Goal: Task Accomplishment & Management: Manage account settings

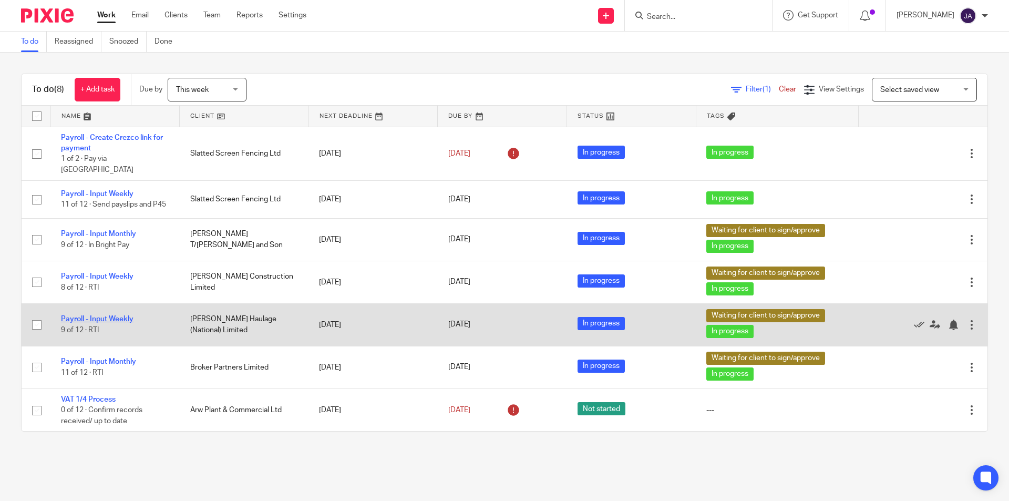
click at [115, 315] on link "Payroll - Input Weekly" at bounding box center [97, 318] width 73 height 7
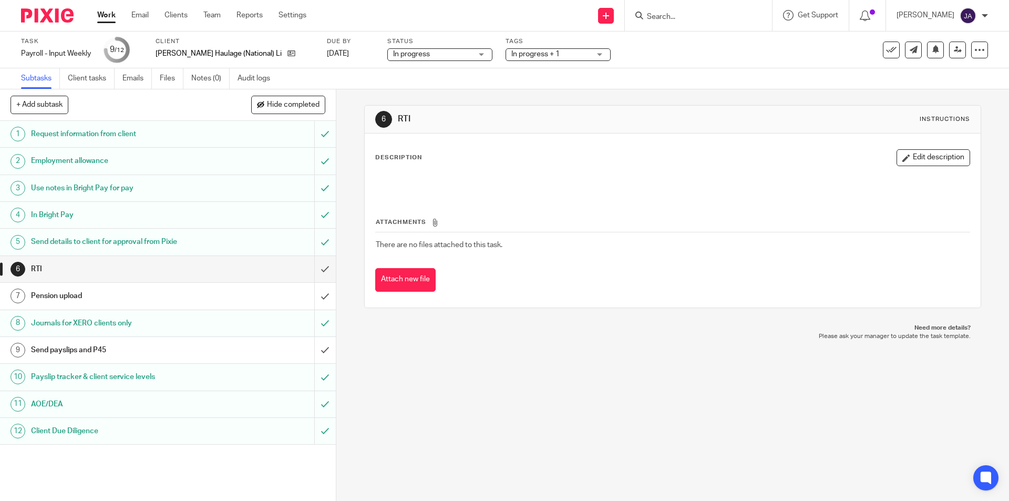
click at [521, 57] on span "In progress + 1" at bounding box center [535, 53] width 48 height 7
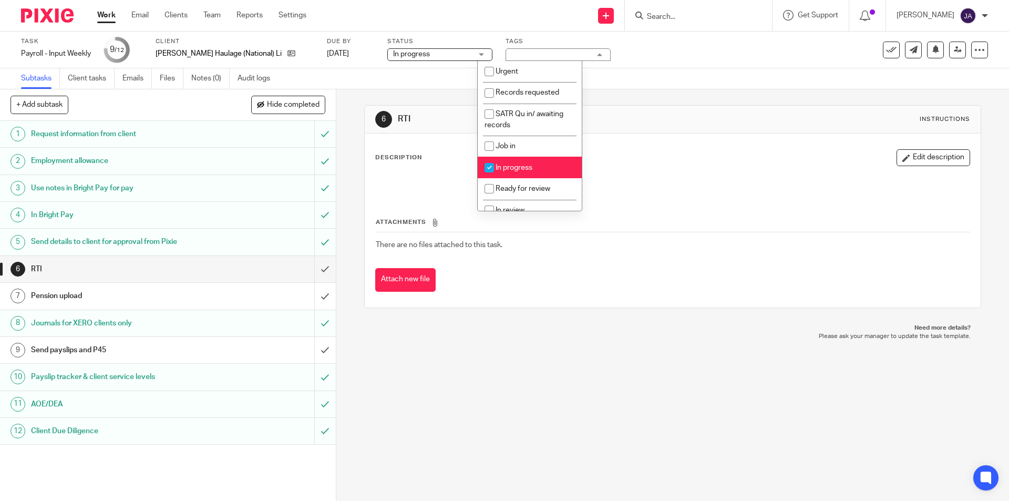
click at [499, 171] on li "In progress" at bounding box center [530, 168] width 104 height 22
checkbox input "false"
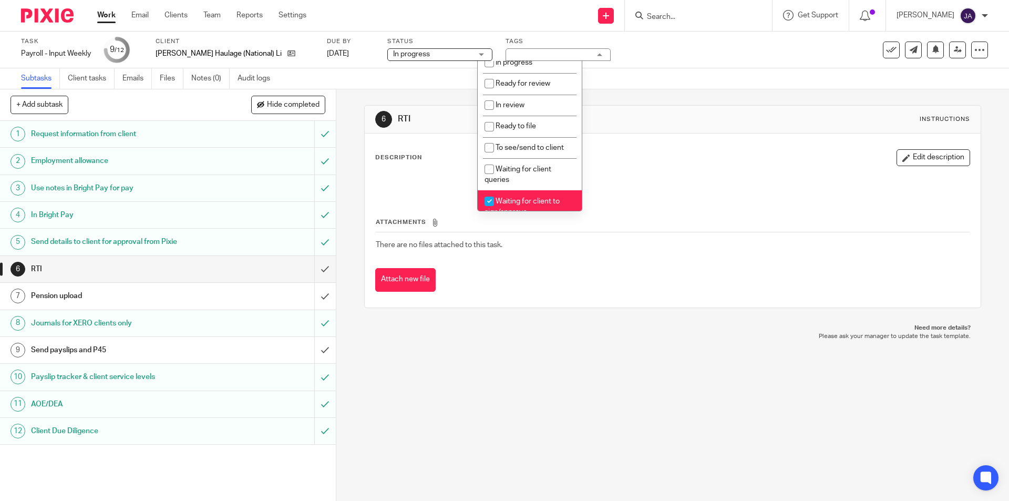
click at [493, 202] on input "checkbox" at bounding box center [489, 201] width 20 height 20
checkbox input "false"
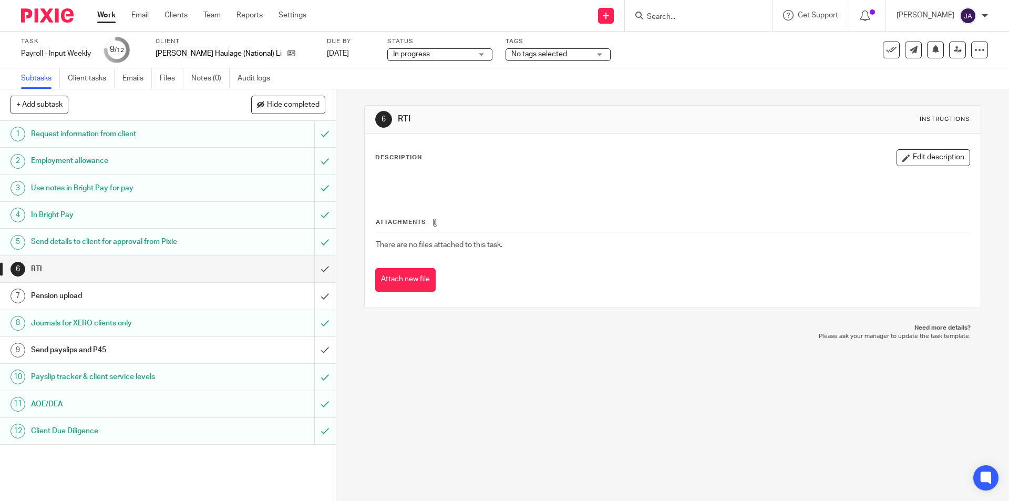
click at [483, 397] on div "6 RTI Instructions Description Edit description Attachments There are no files …" at bounding box center [672, 295] width 673 height 412
click at [316, 268] on input "submit" at bounding box center [168, 269] width 336 height 26
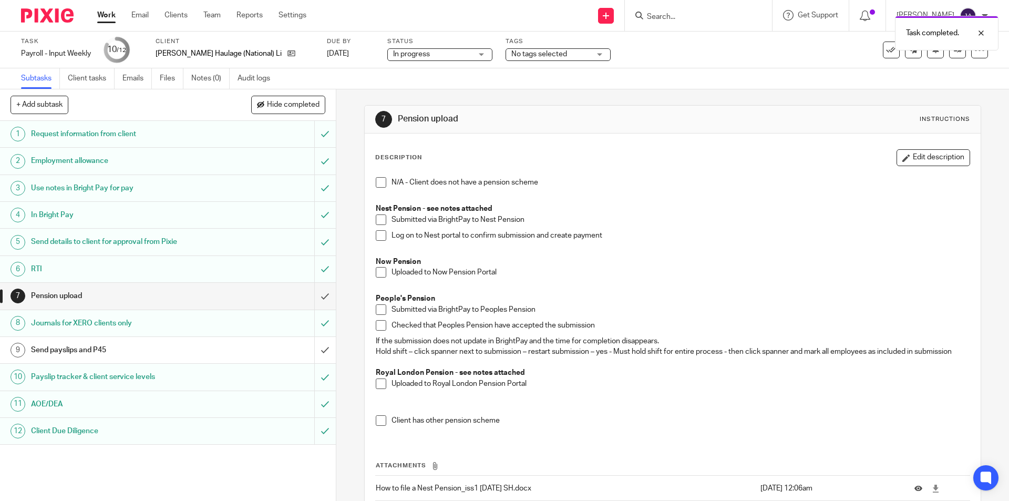
click at [376, 275] on span at bounding box center [381, 272] width 11 height 11
click at [314, 296] on input "submit" at bounding box center [168, 296] width 336 height 26
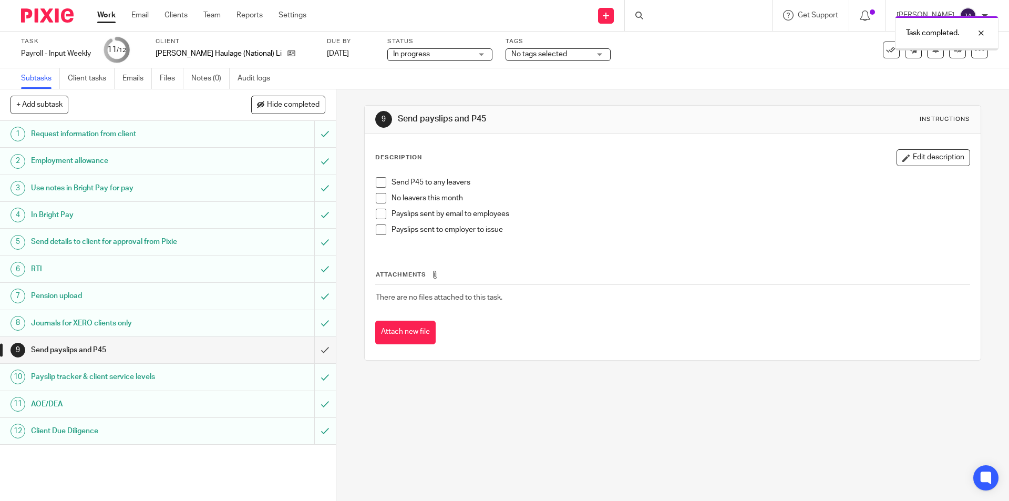
click at [97, 354] on h1 "Send payslips and P45" at bounding box center [122, 350] width 182 height 16
click at [378, 201] on span at bounding box center [381, 198] width 11 height 11
click at [378, 213] on span at bounding box center [381, 214] width 11 height 11
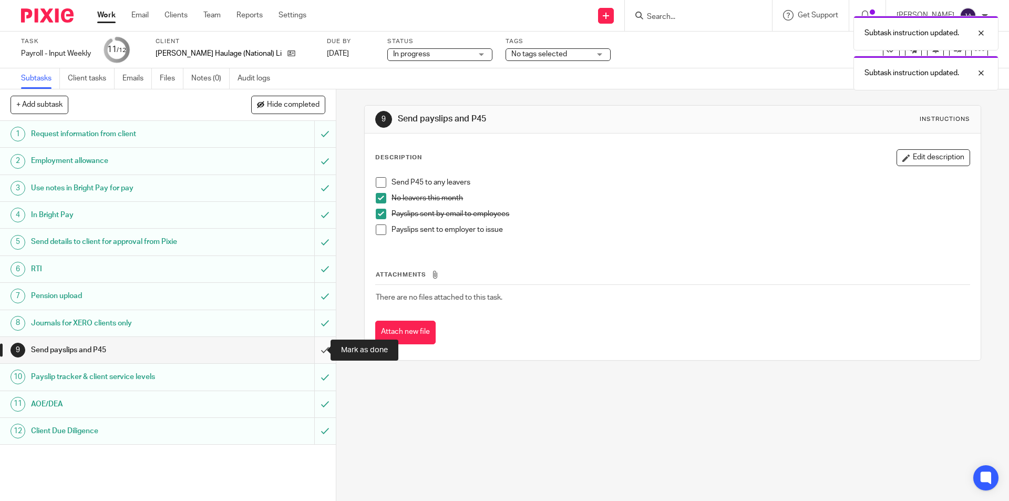
click at [312, 347] on input "submit" at bounding box center [168, 350] width 336 height 26
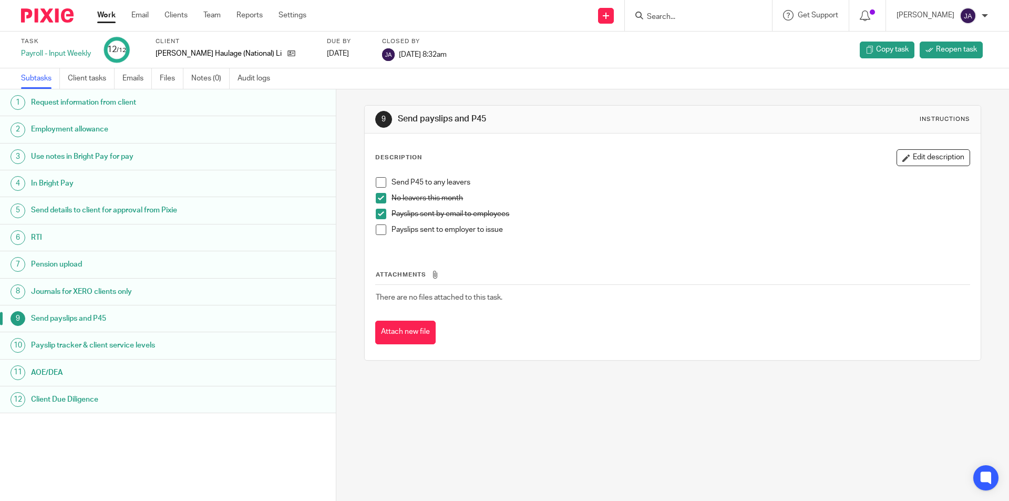
click at [108, 15] on link "Work" at bounding box center [106, 15] width 18 height 11
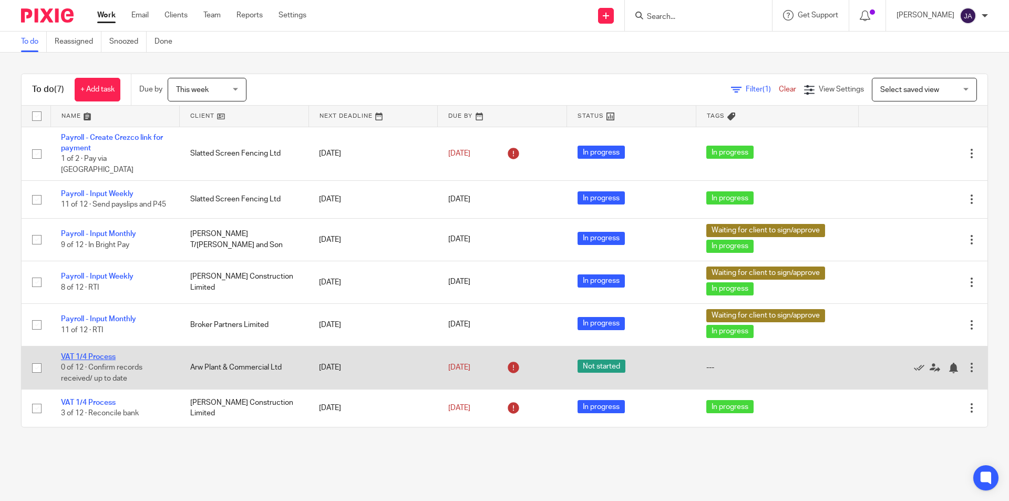
click at [96, 353] on link "VAT 1/4 Process" at bounding box center [88, 356] width 55 height 7
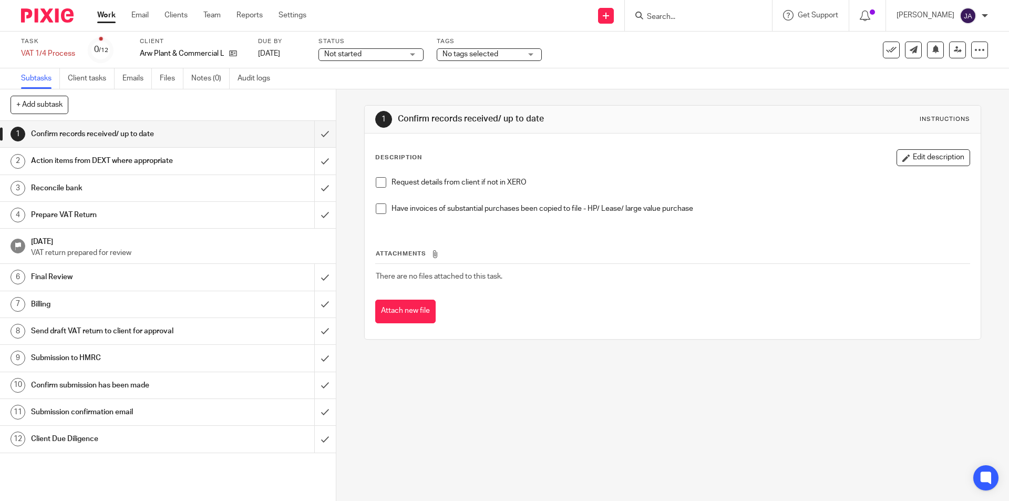
click at [394, 57] on span "Not started" at bounding box center [363, 54] width 79 height 11
click at [349, 91] on span "In progress" at bounding box center [344, 92] width 37 height 7
click at [380, 181] on span at bounding box center [381, 182] width 11 height 11
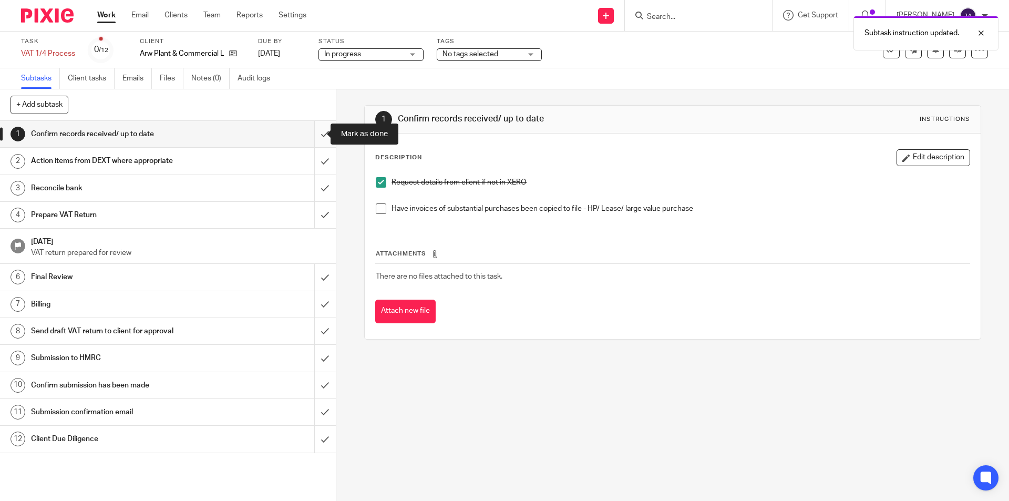
click at [316, 133] on input "submit" at bounding box center [168, 134] width 336 height 26
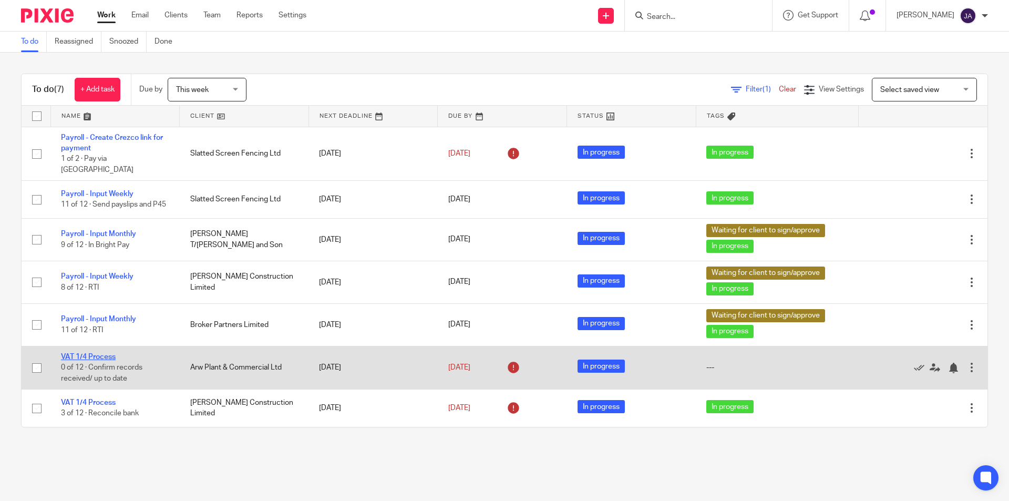
click at [99, 353] on link "VAT 1/4 Process" at bounding box center [88, 356] width 55 height 7
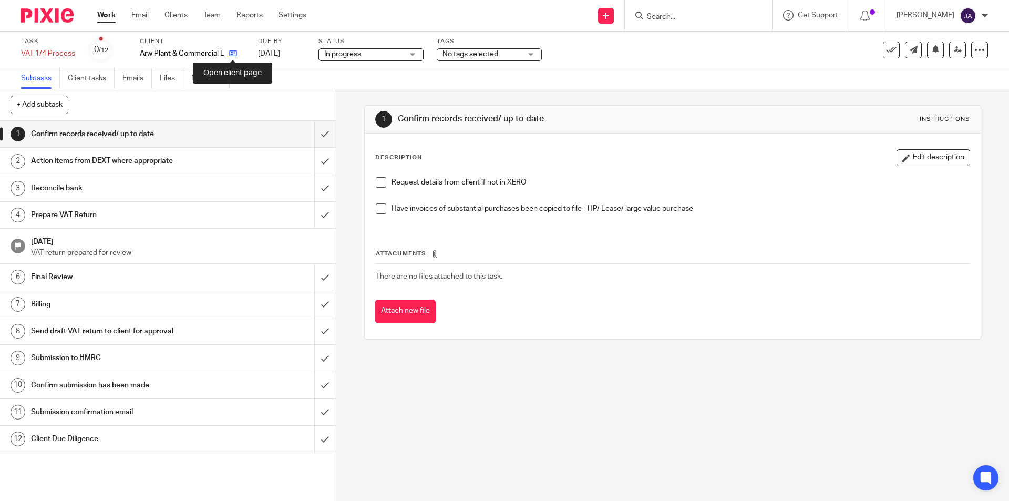
click at [232, 52] on icon at bounding box center [233, 53] width 8 height 8
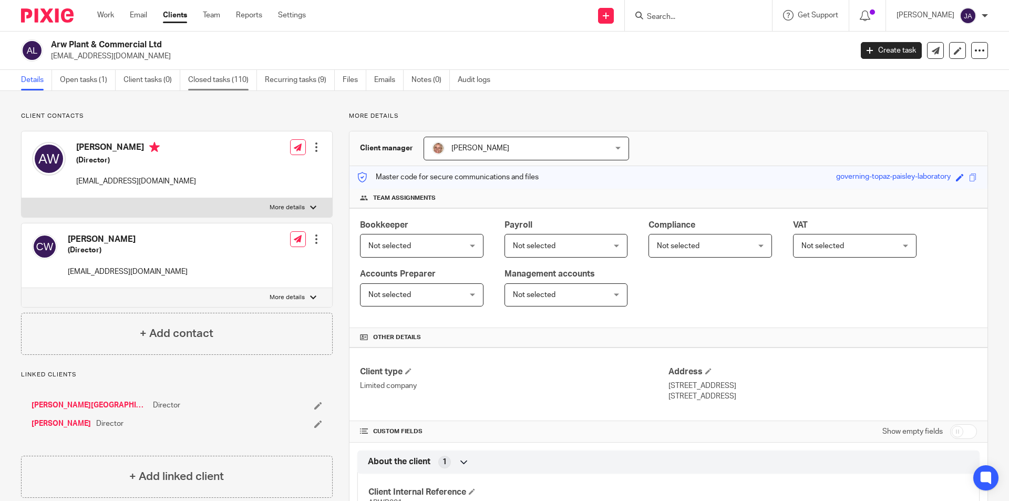
click at [228, 83] on link "Closed tasks (110)" at bounding box center [222, 80] width 69 height 20
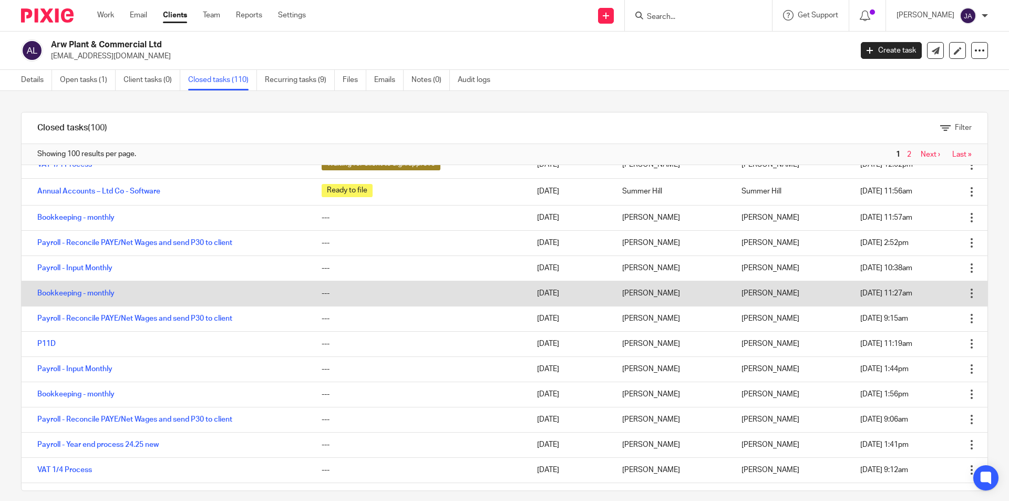
scroll to position [210, 0]
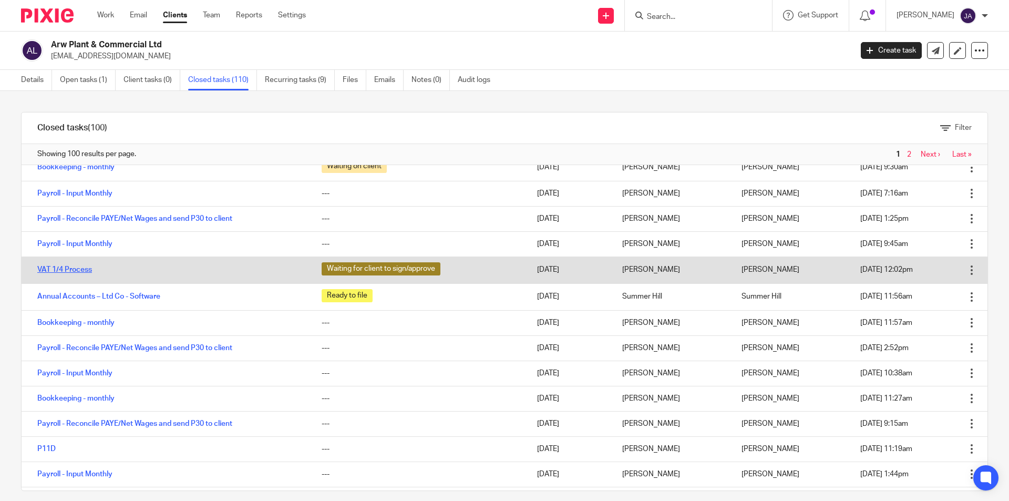
click at [80, 267] on link "VAT 1/4 Process" at bounding box center [64, 269] width 55 height 7
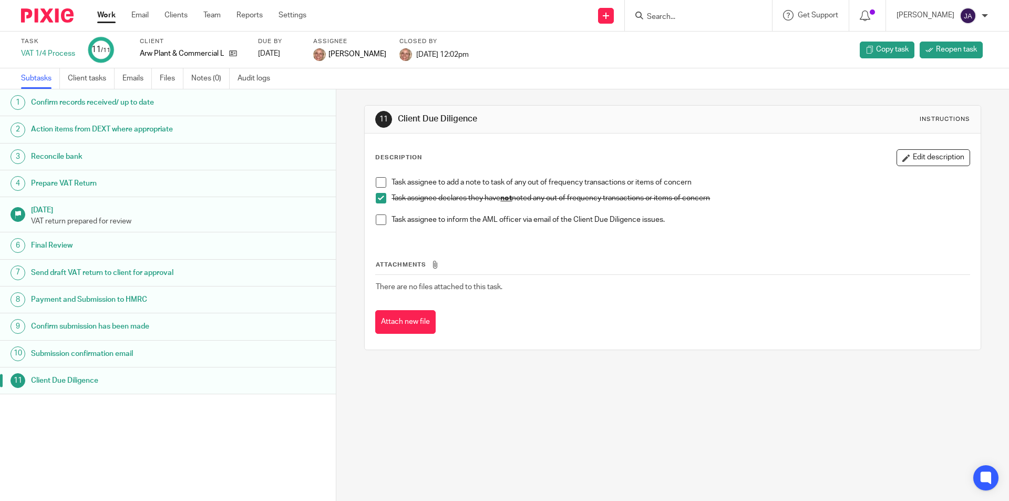
click at [191, 208] on h1 "[DATE]" at bounding box center [178, 208] width 294 height 13
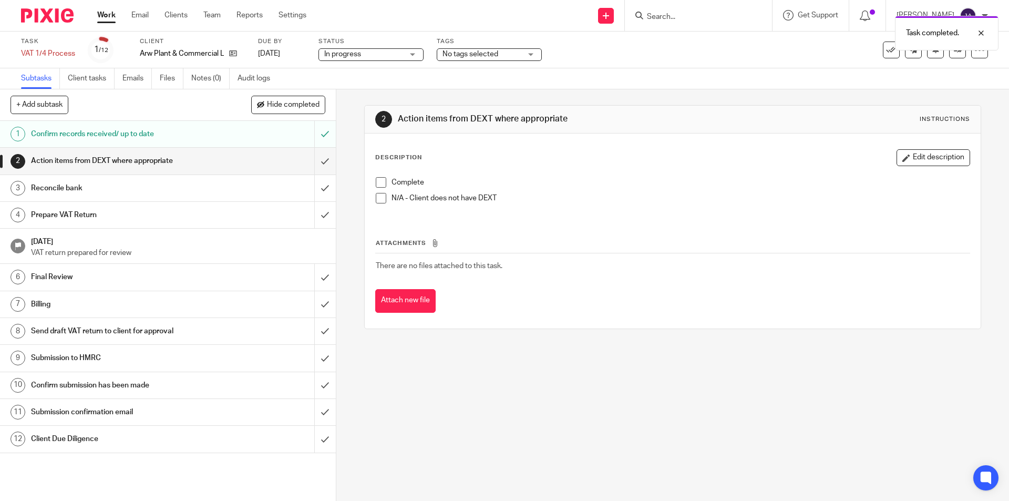
click at [380, 183] on span at bounding box center [381, 182] width 11 height 11
click at [315, 165] on input "submit" at bounding box center [168, 161] width 336 height 26
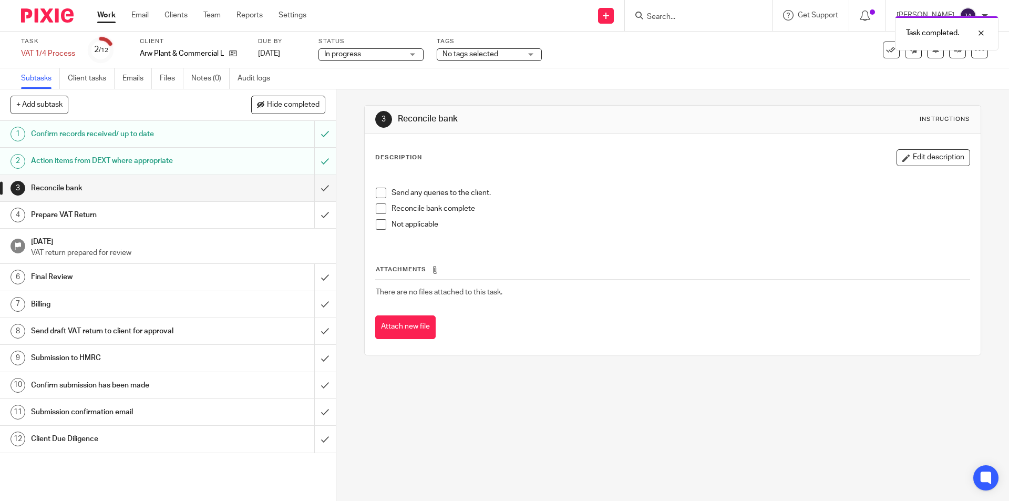
click at [378, 192] on span at bounding box center [381, 193] width 11 height 11
click at [376, 210] on span at bounding box center [381, 208] width 11 height 11
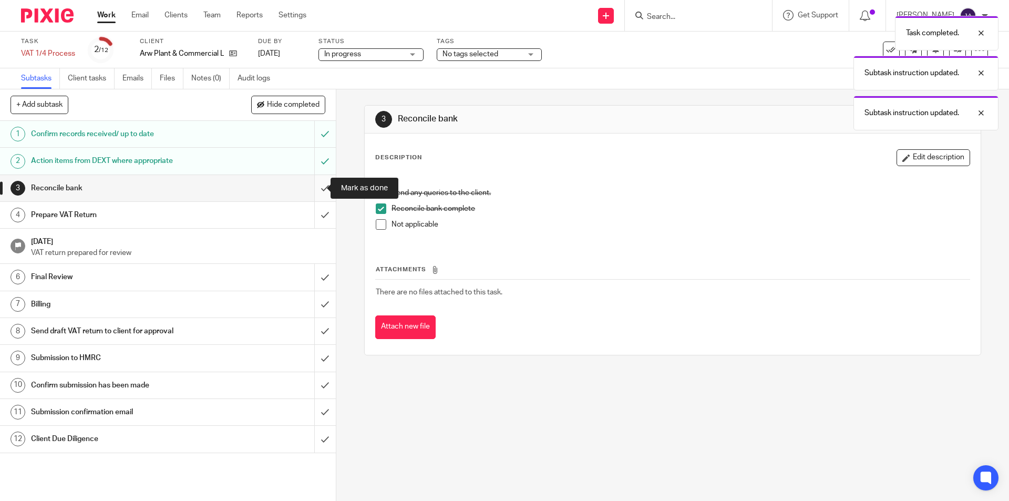
click at [317, 188] on input "submit" at bounding box center [168, 188] width 336 height 26
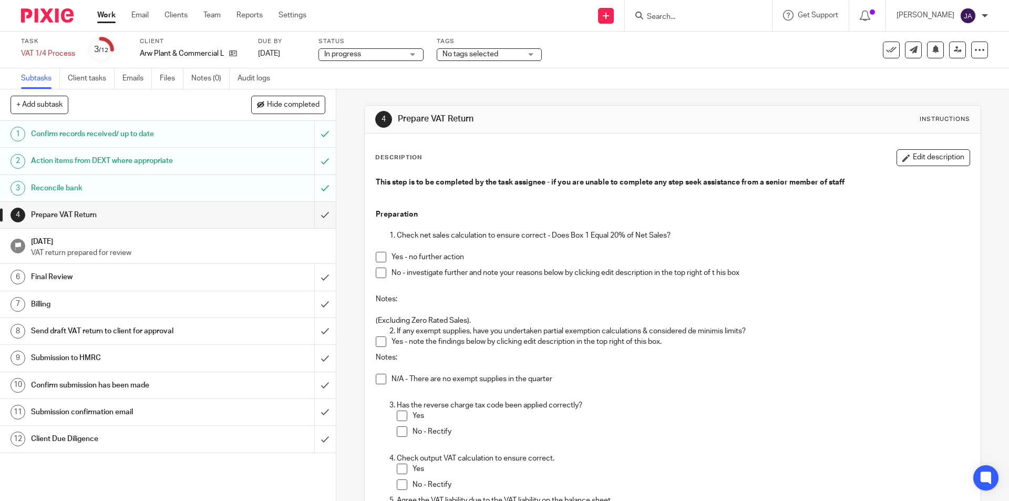
click at [379, 254] on span at bounding box center [381, 257] width 11 height 11
click at [377, 380] on span at bounding box center [381, 379] width 11 height 11
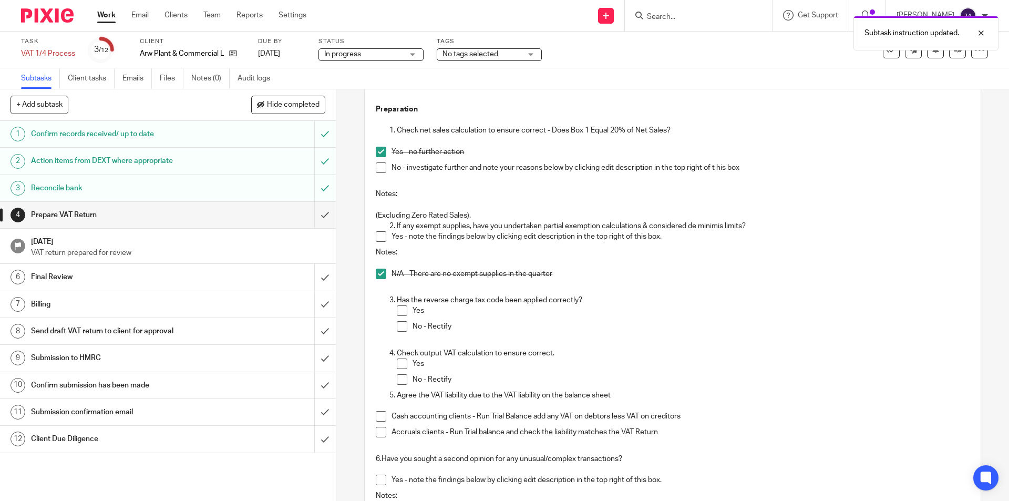
scroll to position [210, 0]
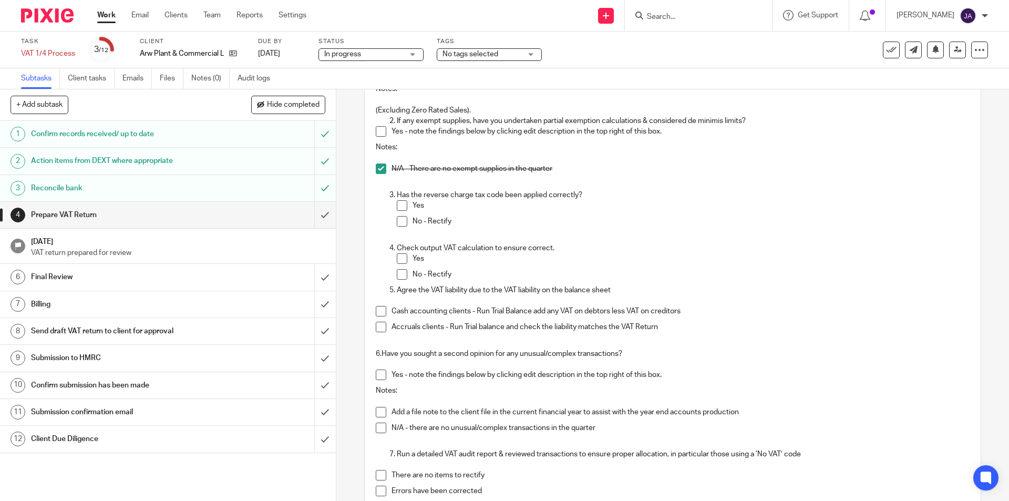
click at [380, 428] on span at bounding box center [381, 428] width 11 height 11
click at [376, 329] on span at bounding box center [381, 327] width 11 height 11
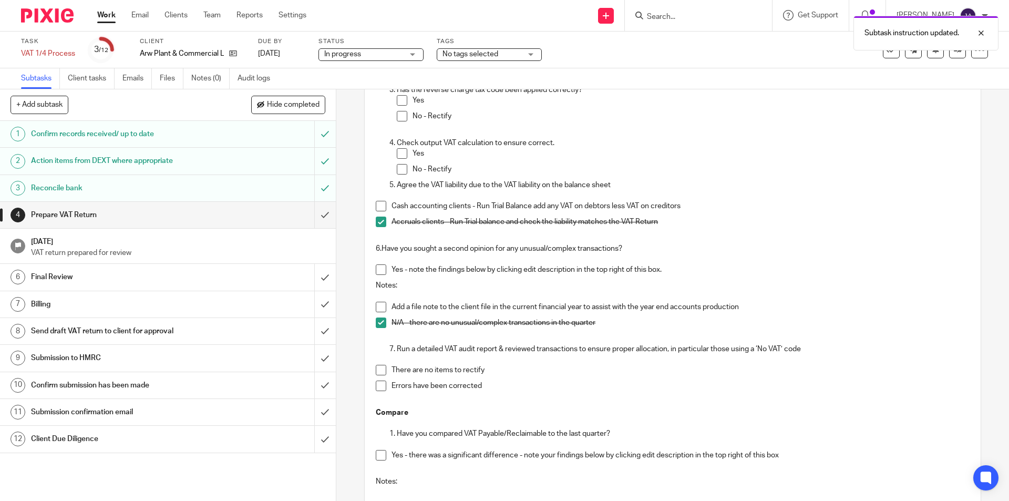
scroll to position [368, 0]
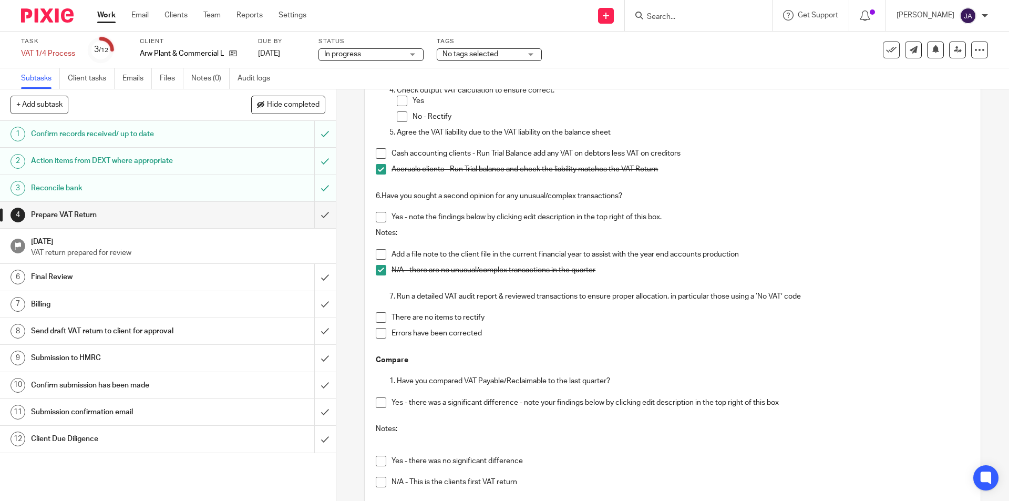
click at [376, 335] on span at bounding box center [381, 333] width 11 height 11
click at [382, 315] on span at bounding box center [381, 317] width 11 height 11
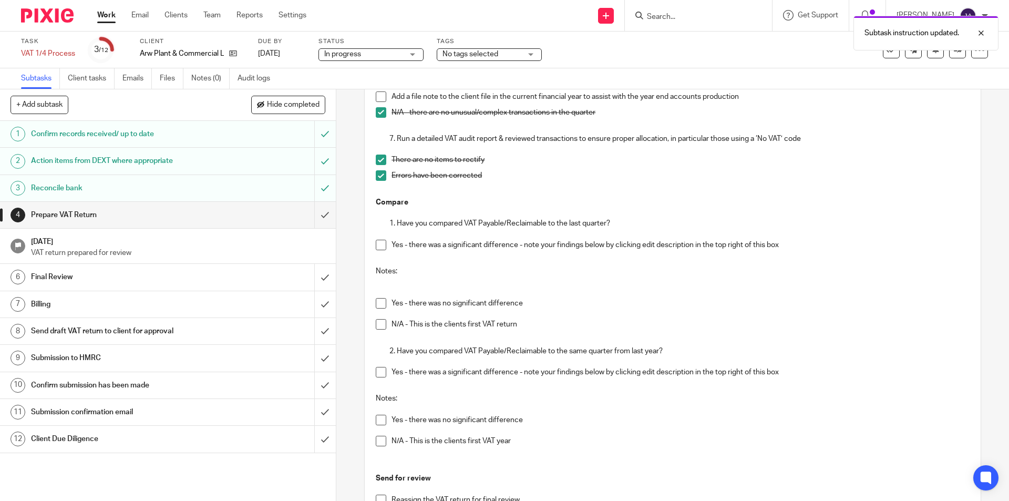
scroll to position [578, 0]
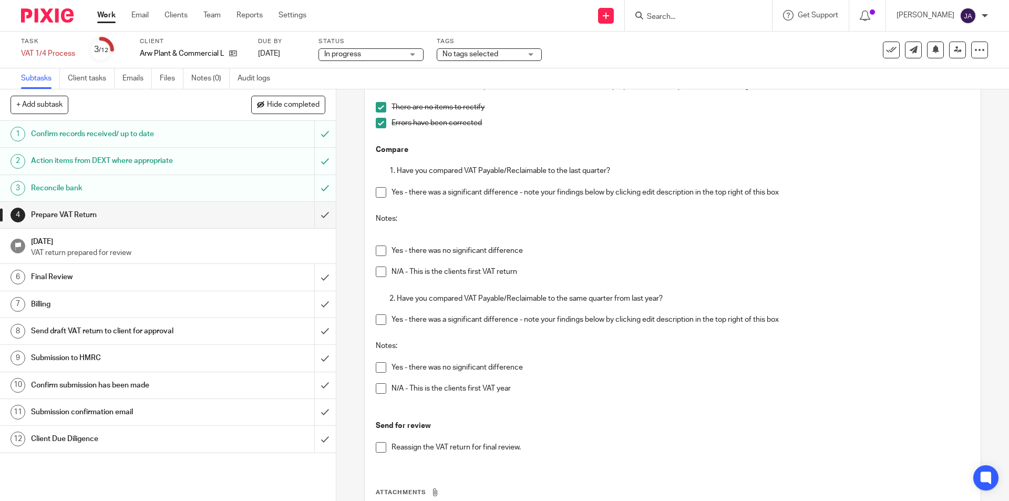
click at [382, 192] on span at bounding box center [381, 192] width 11 height 11
click at [380, 194] on span at bounding box center [381, 192] width 11 height 11
click at [380, 252] on span at bounding box center [381, 250] width 11 height 11
click at [377, 371] on span at bounding box center [381, 367] width 11 height 11
click at [382, 447] on span at bounding box center [381, 447] width 11 height 11
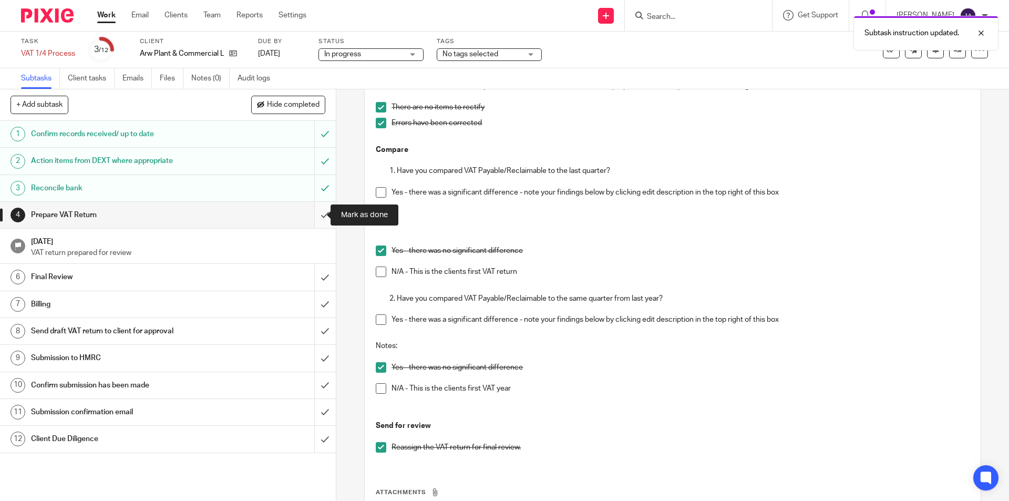
click at [313, 217] on input "submit" at bounding box center [168, 215] width 336 height 26
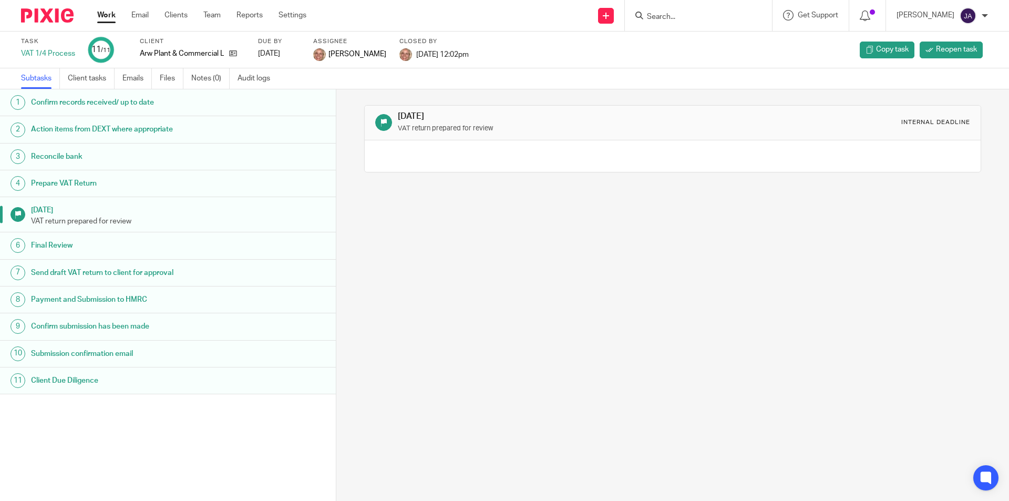
click at [162, 189] on h1 "Prepare VAT Return" at bounding box center [129, 184] width 197 height 16
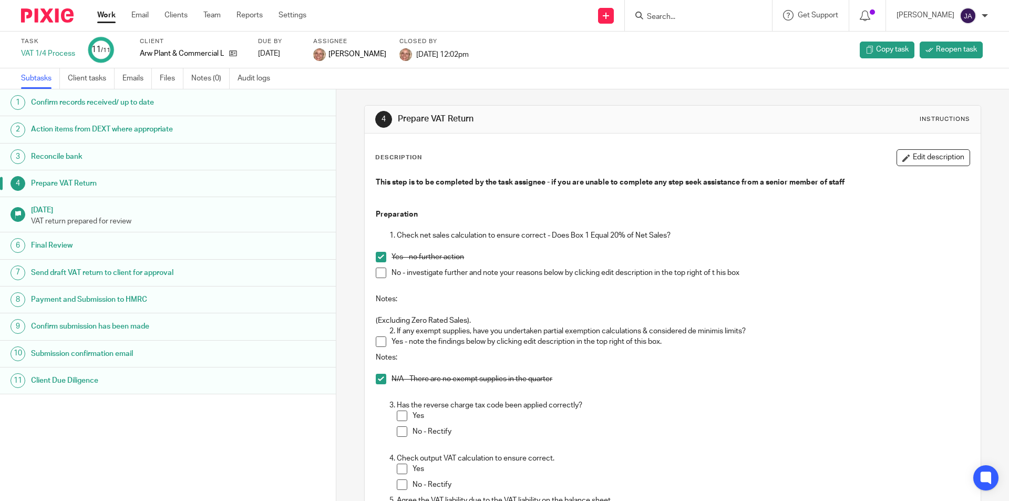
click at [153, 184] on h1 "Prepare VAT Return" at bounding box center [129, 184] width 197 height 16
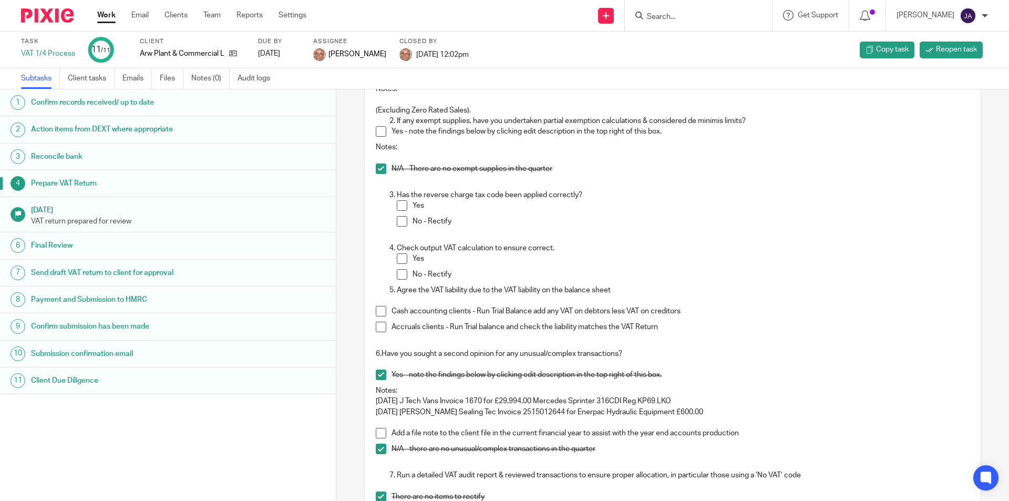
scroll to position [315, 0]
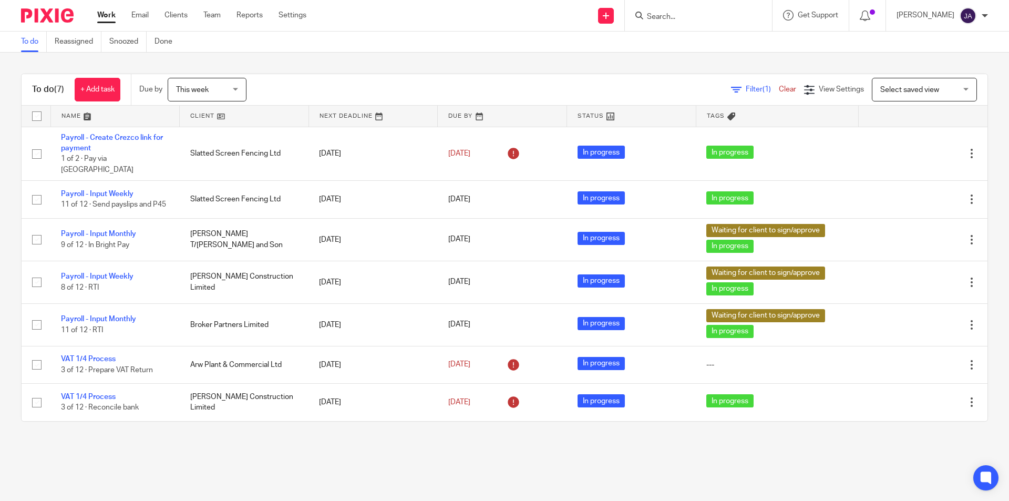
click at [668, 11] on form at bounding box center [702, 15] width 112 height 13
click at [669, 23] on div at bounding box center [698, 15] width 147 height 31
click at [669, 18] on input "Search" at bounding box center [693, 17] width 95 height 9
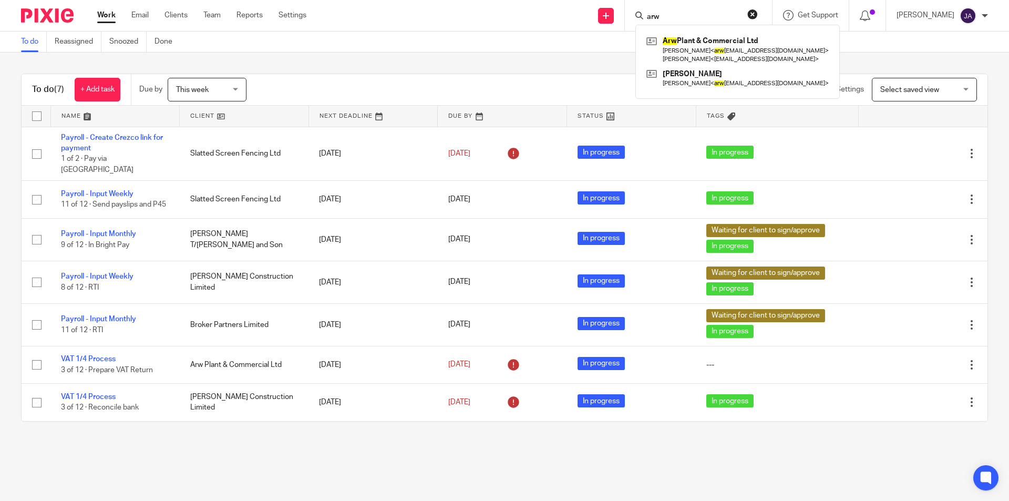
type input "arw"
click button "submit" at bounding box center [0, 0] width 0 height 0
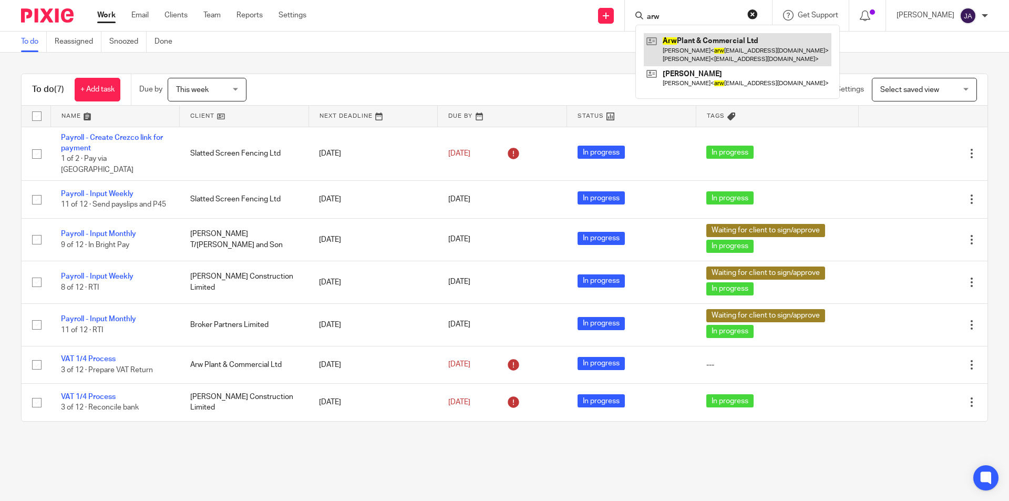
click at [667, 48] on link at bounding box center [738, 49] width 188 height 33
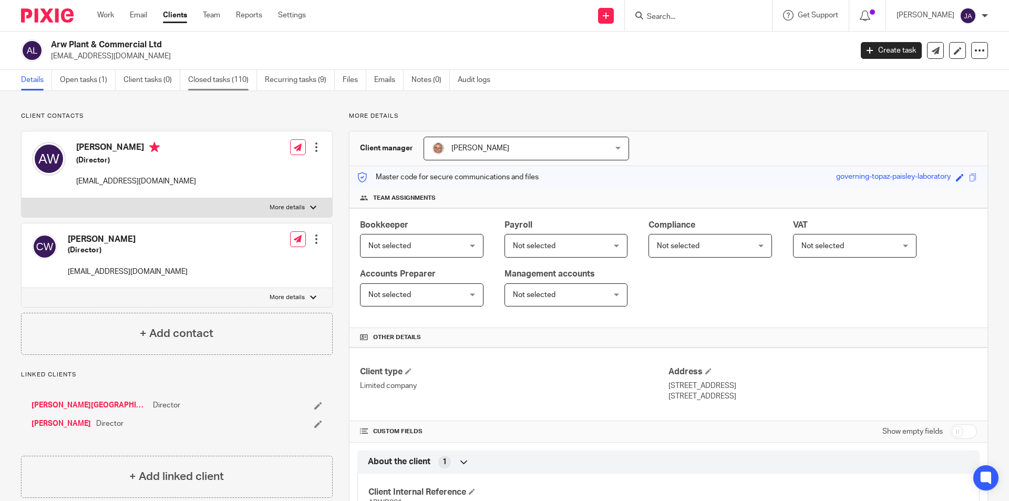
click at [217, 83] on link "Closed tasks (110)" at bounding box center [222, 80] width 69 height 20
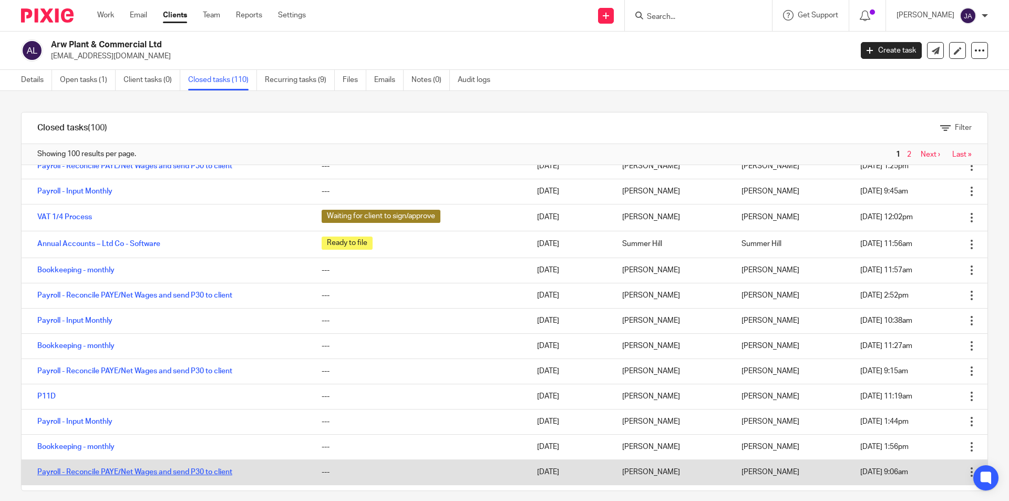
scroll to position [315, 0]
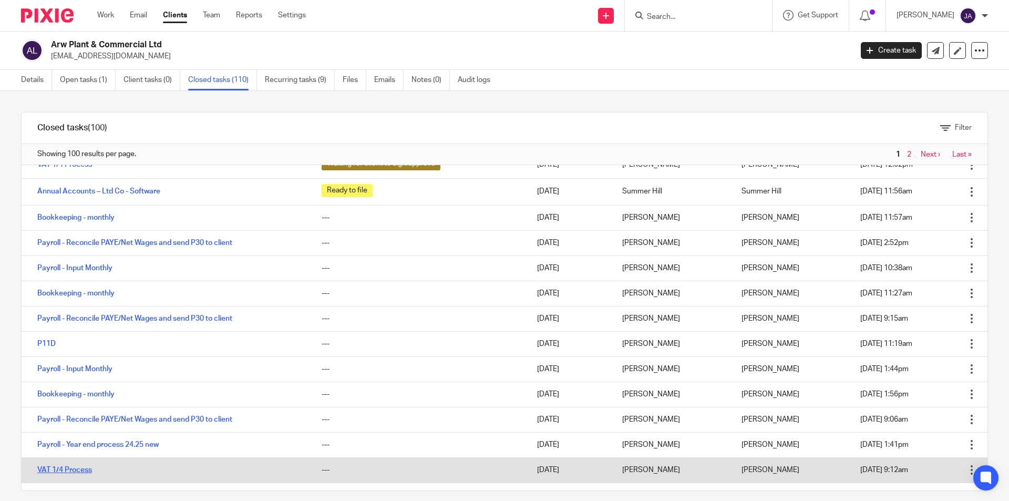
click at [84, 471] on link "VAT 1/4 Process" at bounding box center [64, 469] width 55 height 7
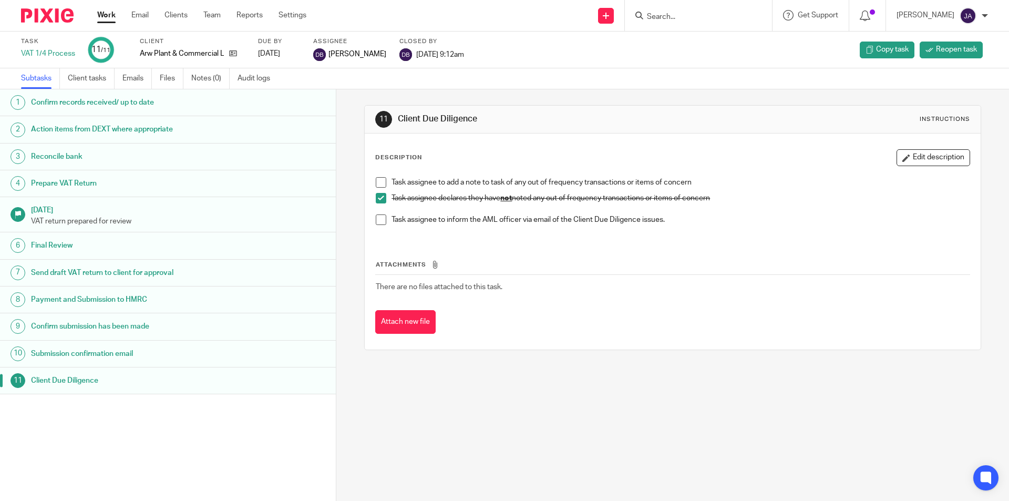
click at [77, 187] on h1 "Prepare VAT Return" at bounding box center [129, 184] width 197 height 16
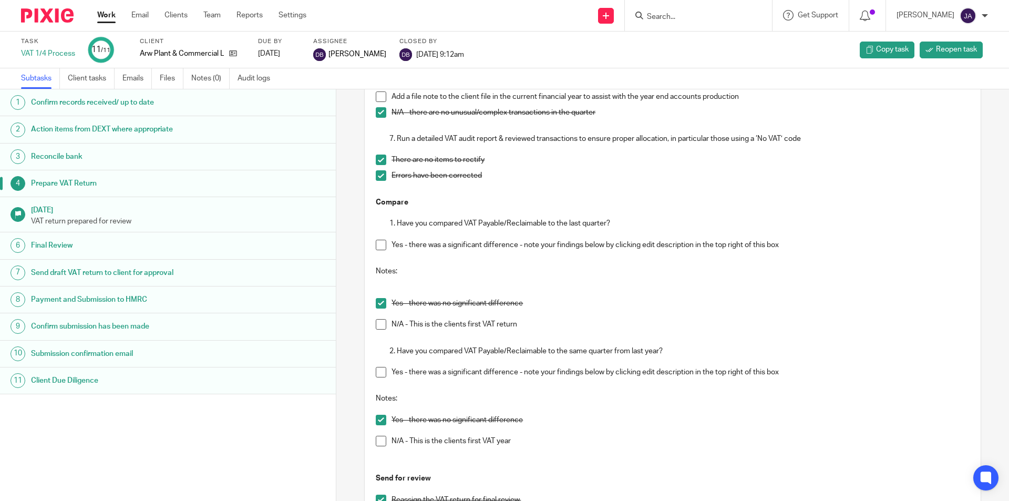
scroll to position [671, 0]
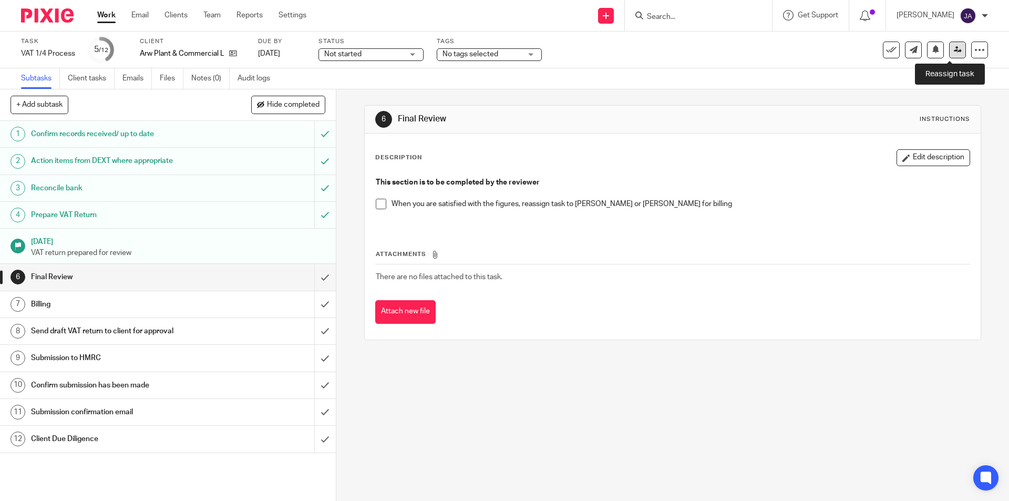
click at [949, 55] on link at bounding box center [957, 50] width 17 height 17
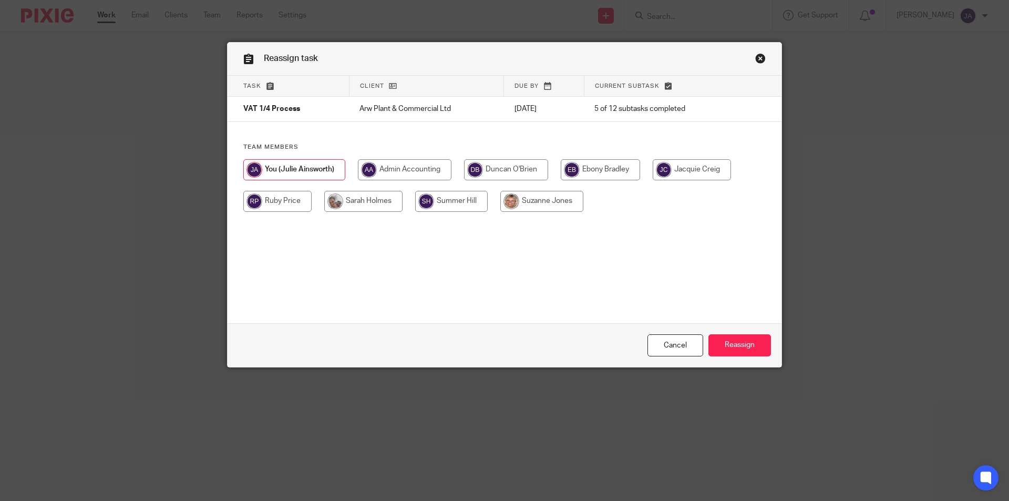
click at [497, 171] on input "radio" at bounding box center [506, 169] width 84 height 21
radio input "true"
click at [739, 346] on input "Reassign" at bounding box center [740, 345] width 63 height 23
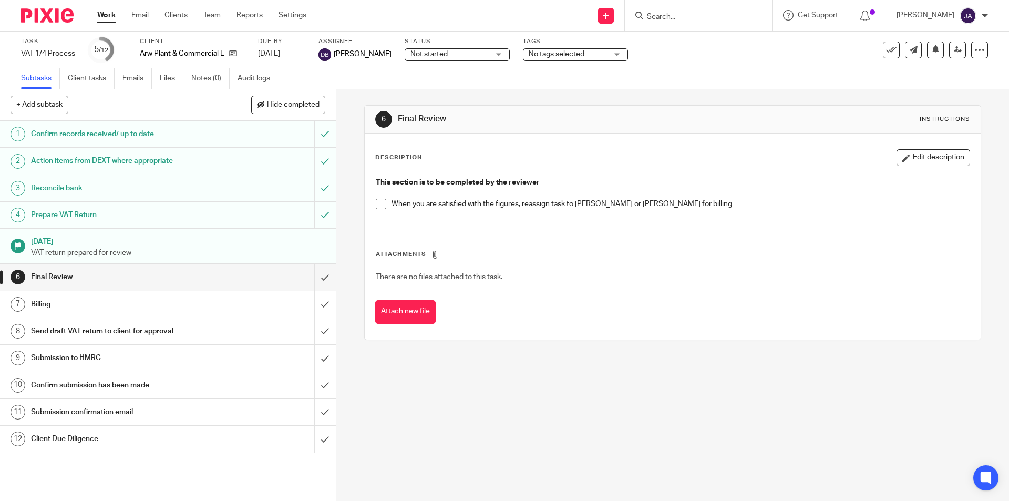
click at [107, 14] on link "Work" at bounding box center [106, 15] width 18 height 11
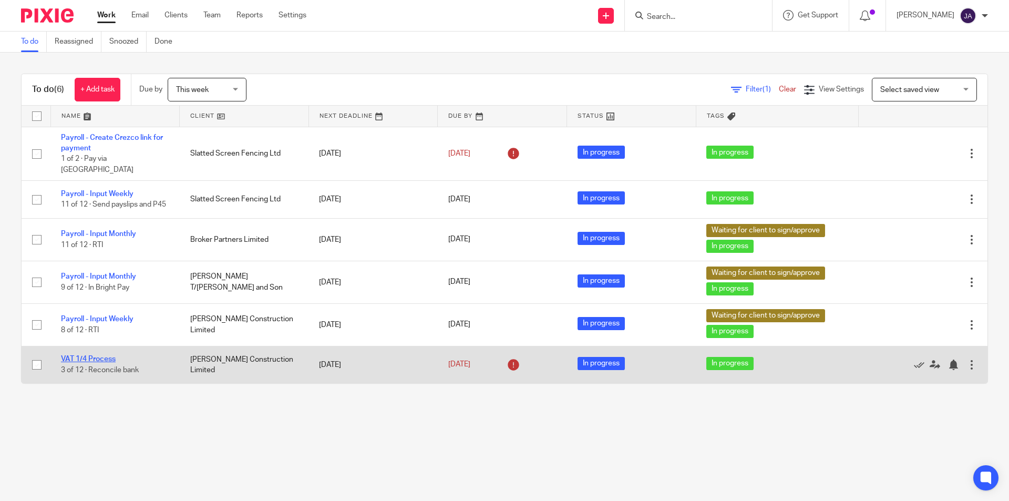
click at [105, 355] on link "VAT 1/4 Process" at bounding box center [88, 358] width 55 height 7
